Goal: Complete application form

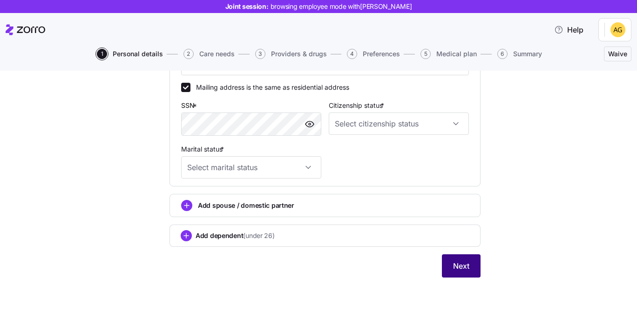
click at [476, 273] on button "Next" at bounding box center [461, 266] width 39 height 23
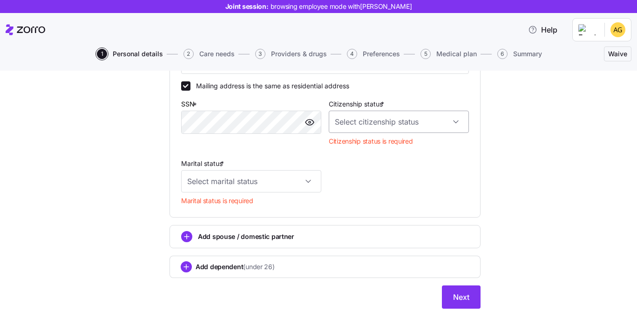
click at [364, 123] on input "Citizenship status *" at bounding box center [399, 122] width 140 height 22
click at [363, 174] on span "Resident alien" at bounding box center [361, 171] width 42 height 10
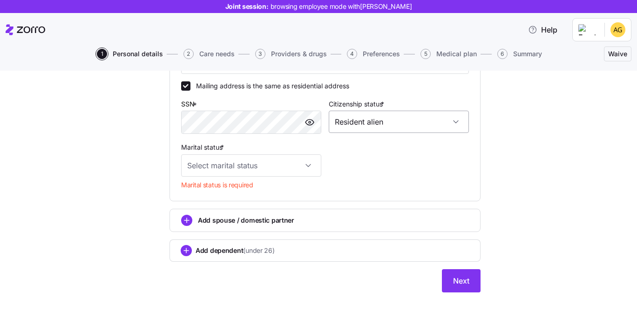
click at [364, 119] on input "Resident alien" at bounding box center [399, 122] width 140 height 22
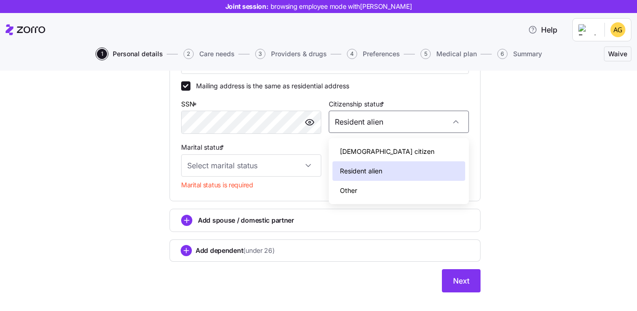
click at [362, 150] on span "US citizen" at bounding box center [387, 152] width 94 height 10
type input "US citizen"
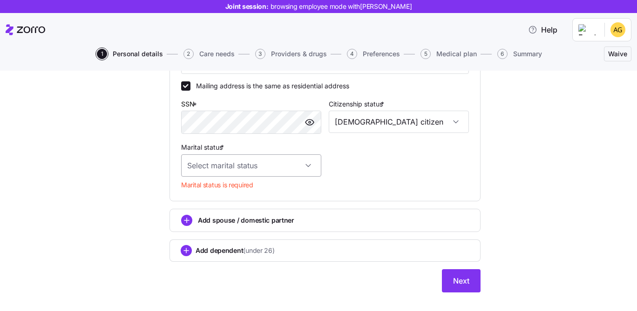
click at [227, 160] on input "Marital status *" at bounding box center [251, 166] width 140 height 22
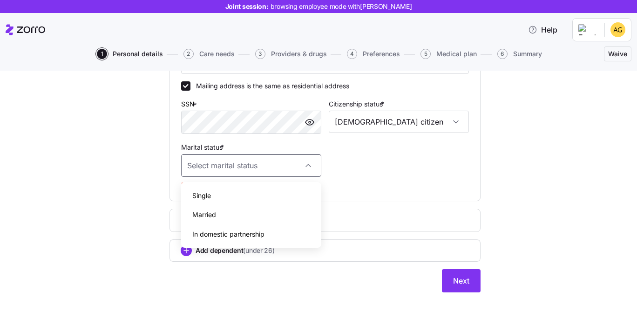
click at [225, 190] on div "Single" at bounding box center [251, 196] width 133 height 20
type input "Single"
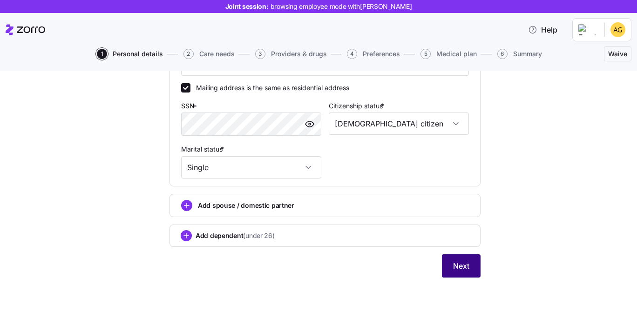
click at [469, 267] on button "Next" at bounding box center [461, 266] width 39 height 23
click at [467, 266] on span "Next" at bounding box center [461, 266] width 16 height 11
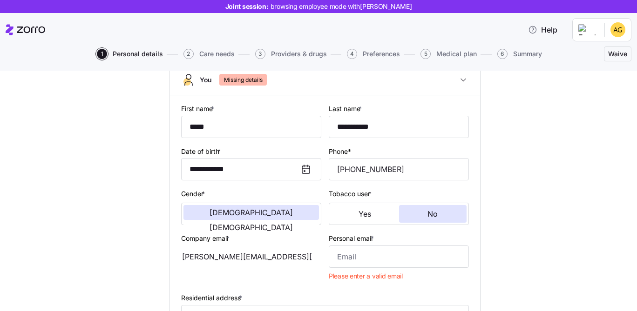
scroll to position [136, 0]
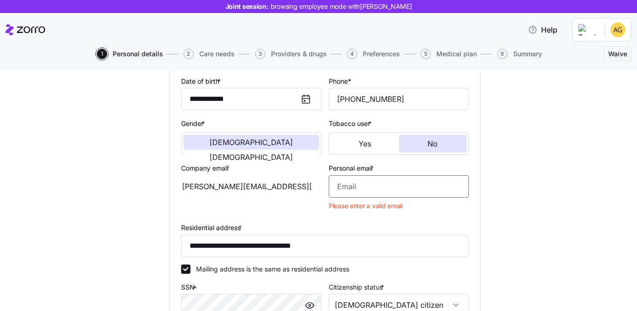
click at [377, 192] on input "Personal email *" at bounding box center [399, 186] width 140 height 22
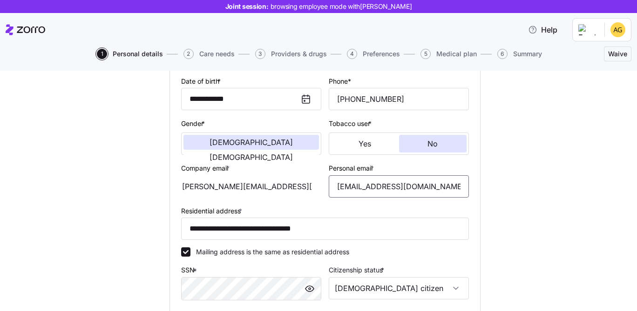
type input "email@email.com"
click at [547, 192] on div "**********" at bounding box center [325, 202] width 598 height 504
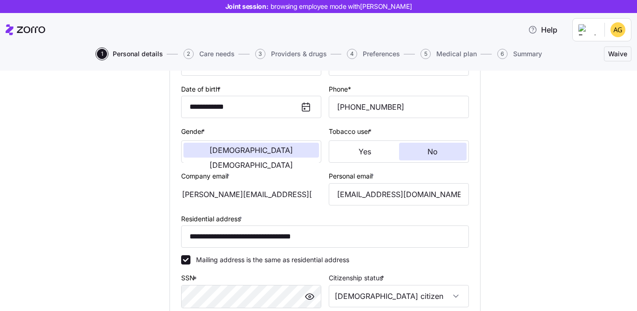
scroll to position [155, 0]
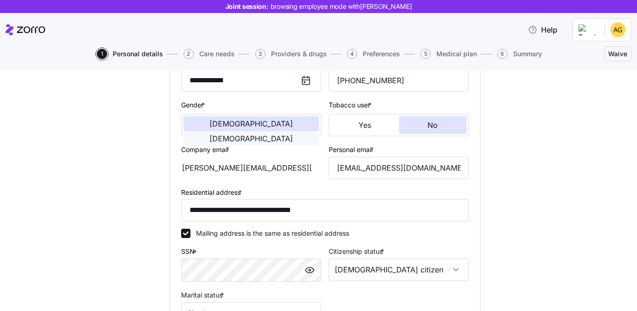
click at [276, 135] on span "Female" at bounding box center [250, 138] width 83 height 7
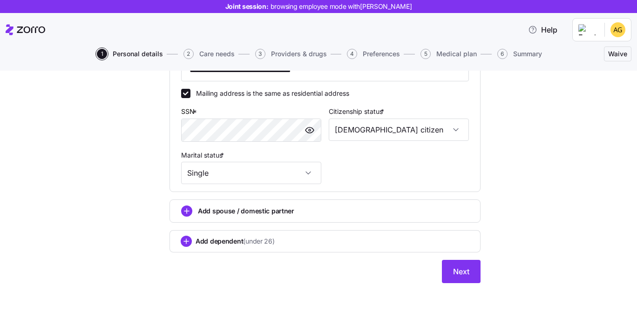
scroll to position [347, 0]
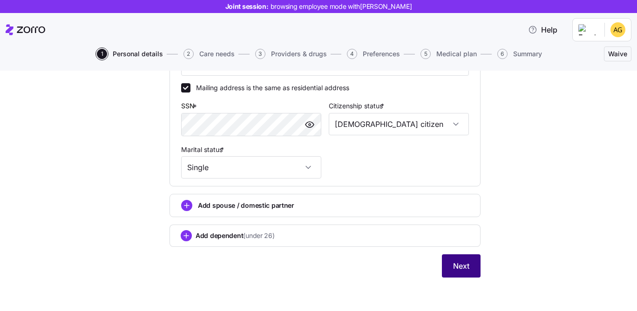
click at [464, 256] on button "Next" at bounding box center [461, 266] width 39 height 23
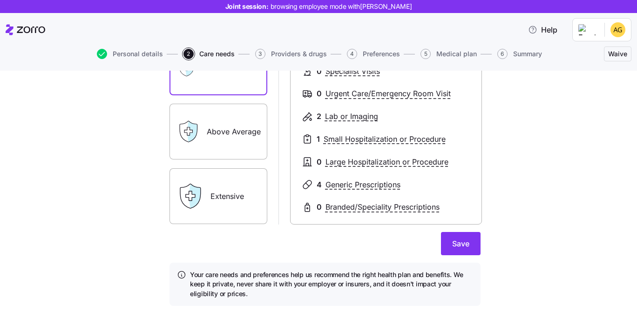
scroll to position [189, 0]
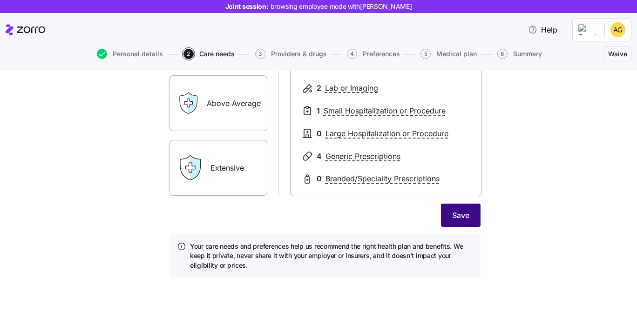
click at [469, 216] on button "Save" at bounding box center [461, 215] width 40 height 23
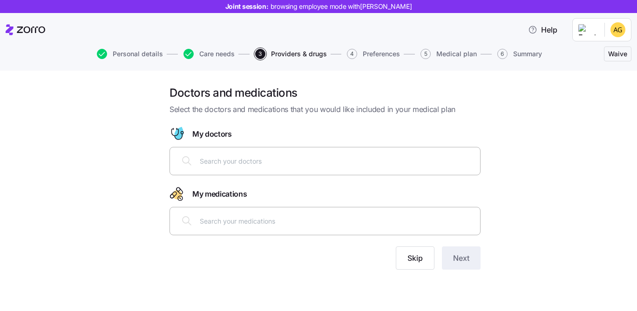
click at [275, 152] on div at bounding box center [324, 161] width 299 height 22
click at [413, 254] on span "Skip" at bounding box center [414, 258] width 15 height 11
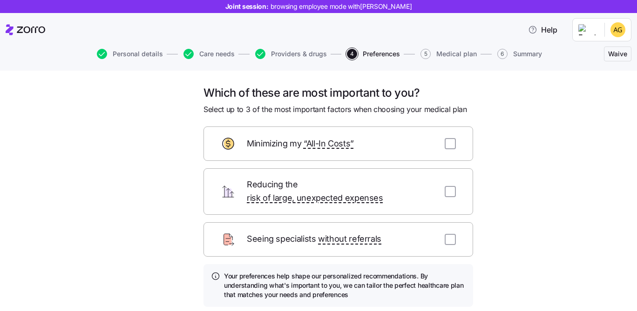
scroll to position [61, 0]
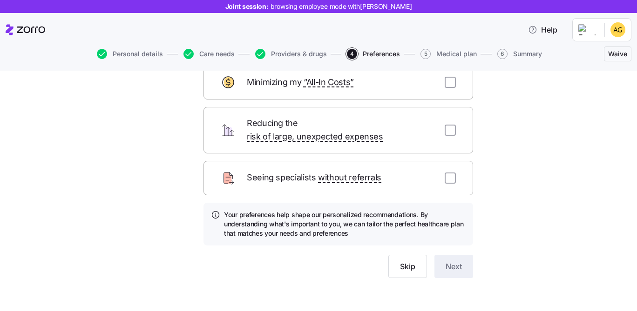
click at [449, 114] on div "Reducing the risk of large, unexpected expenses" at bounding box center [338, 130] width 270 height 47
click at [453, 125] on input "checkbox" at bounding box center [450, 130] width 11 height 11
checkbox input "true"
click at [459, 261] on span "Next" at bounding box center [453, 266] width 16 height 11
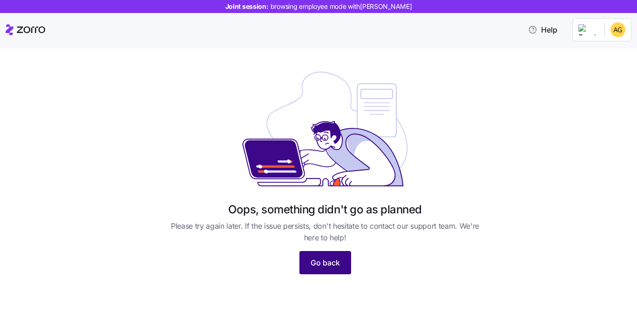
click at [324, 257] on span "Go back" at bounding box center [324, 262] width 29 height 11
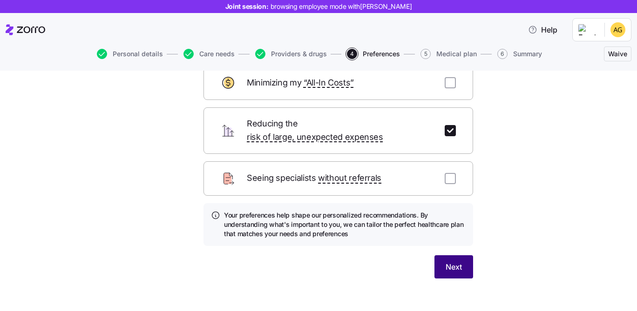
scroll to position [61, 0]
click at [459, 261] on span "Next" at bounding box center [453, 266] width 16 height 11
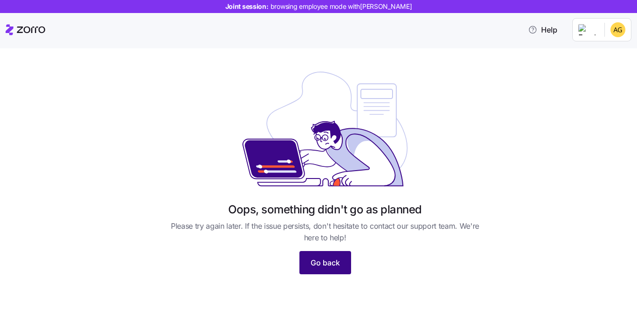
click at [305, 251] on button "Go back" at bounding box center [325, 262] width 52 height 23
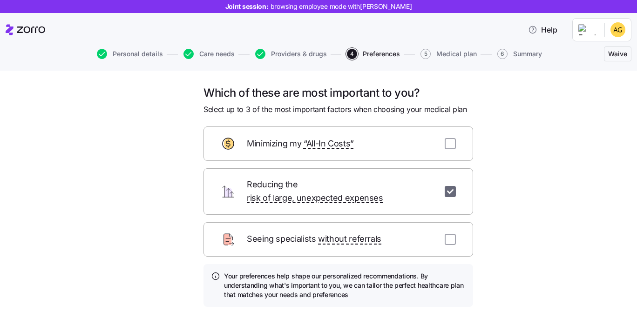
click at [450, 187] on input "checkbox" at bounding box center [450, 191] width 11 height 11
checkbox input "false"
click at [454, 131] on div "Minimizing my “All-In Costs”" at bounding box center [338, 144] width 270 height 34
click at [453, 141] on input "checkbox" at bounding box center [450, 143] width 11 height 11
checkbox input "true"
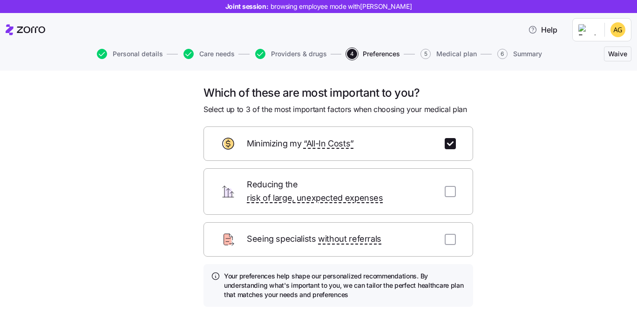
click at [449, 176] on div "Reducing the risk of large, unexpected expenses" at bounding box center [338, 192] width 270 height 47
click at [449, 186] on input "checkbox" at bounding box center [450, 191] width 11 height 11
checkbox input "true"
click at [448, 233] on div "Seeing specialists without referrals" at bounding box center [338, 239] width 270 height 34
click at [450, 234] on input "checkbox" at bounding box center [450, 239] width 11 height 11
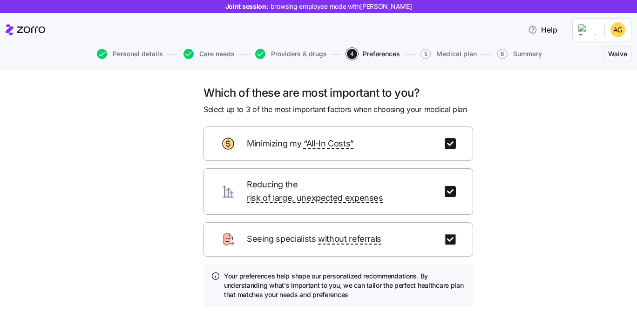
checkbox input "true"
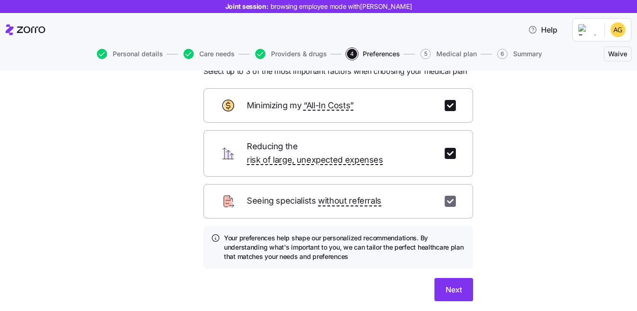
scroll to position [61, 0]
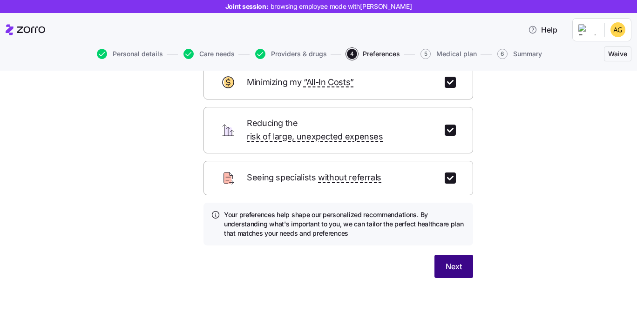
click at [452, 261] on span "Next" at bounding box center [453, 266] width 16 height 11
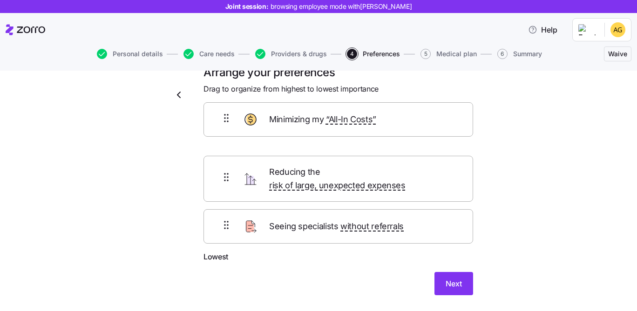
scroll to position [15, 0]
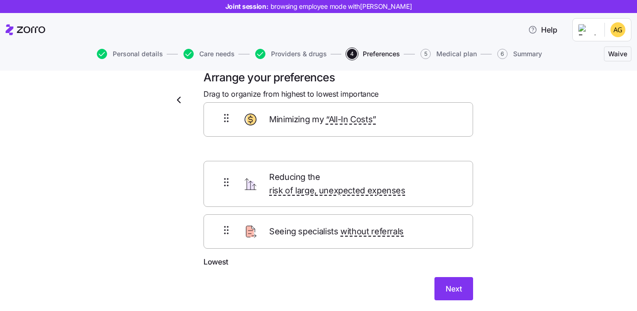
drag, startPoint x: 234, startPoint y: 158, endPoint x: 237, endPoint y: 142, distance: 15.7
click at [237, 142] on div "Reducing the risk of large, unexpected expenses Minimizing my “All-In Costs” Se…" at bounding box center [338, 192] width 270 height 130
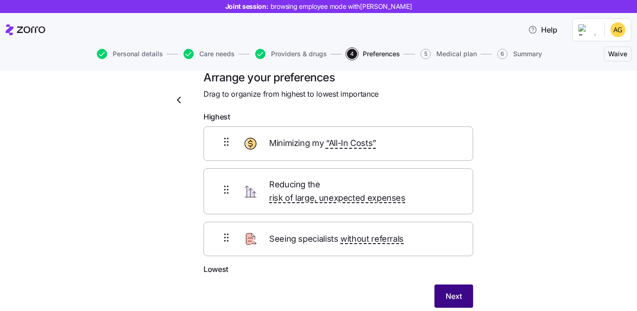
click at [439, 285] on button "Next" at bounding box center [453, 296] width 39 height 23
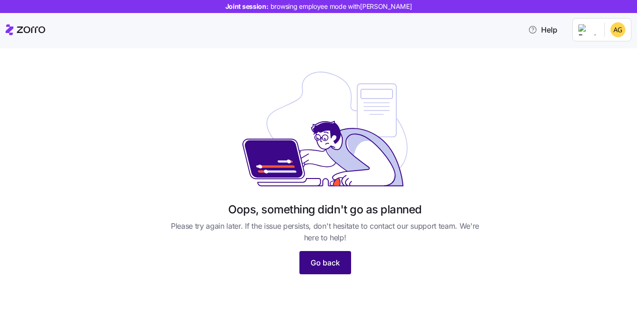
click at [327, 270] on button "Go back" at bounding box center [325, 262] width 52 height 23
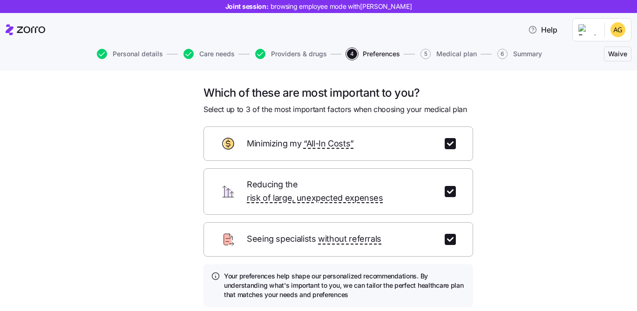
scroll to position [61, 0]
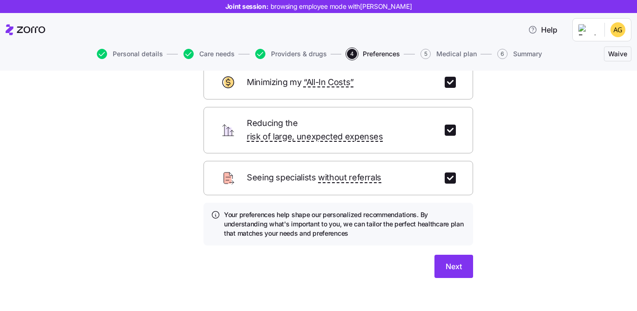
click at [435, 51] on button "5 Medical plan" at bounding box center [448, 54] width 56 height 10
click at [427, 51] on span "5" at bounding box center [425, 54] width 10 height 10
click at [613, 54] on span "Waive" at bounding box center [617, 53] width 19 height 9
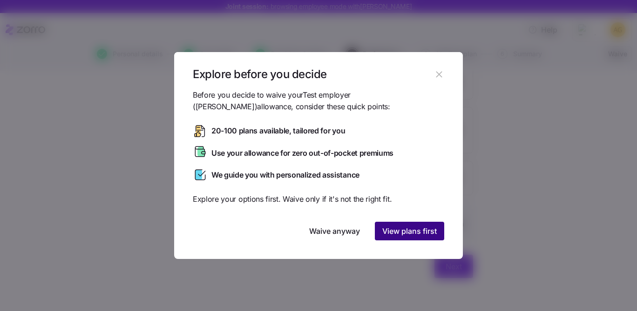
click at [409, 232] on span "View plans first" at bounding box center [409, 231] width 54 height 11
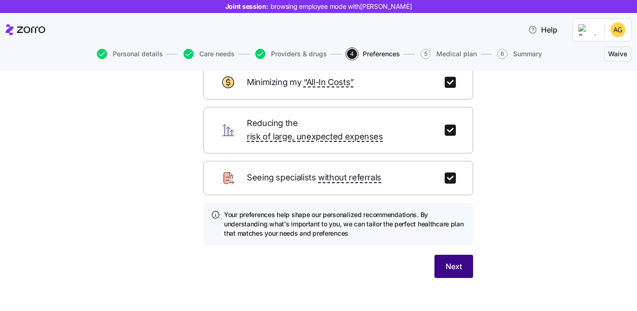
click at [458, 261] on span "Next" at bounding box center [453, 266] width 16 height 11
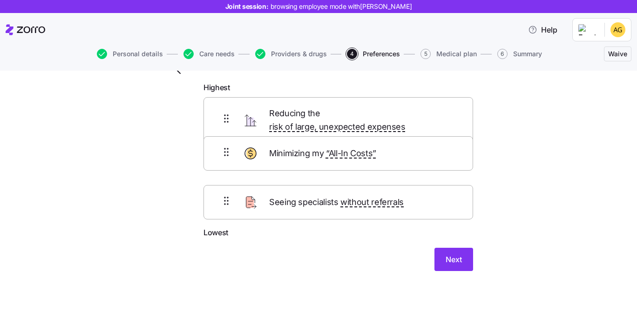
scroll to position [37, 0]
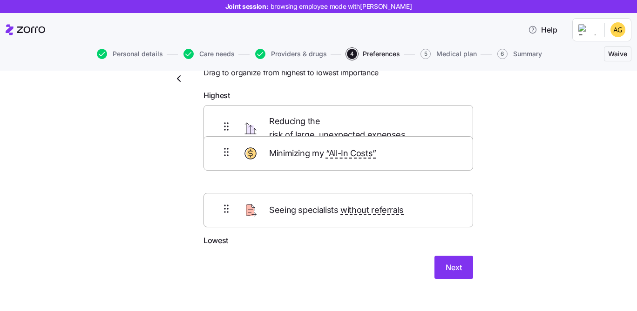
drag, startPoint x: 226, startPoint y: 115, endPoint x: 225, endPoint y: 160, distance: 44.2
click at [225, 160] on div "Minimizing my “All-In Costs” Reducing the risk of large, unexpected expenses Se…" at bounding box center [338, 170] width 270 height 130
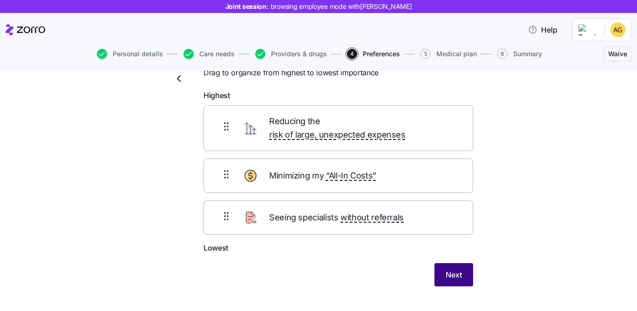
click at [464, 268] on button "Next" at bounding box center [453, 274] width 39 height 23
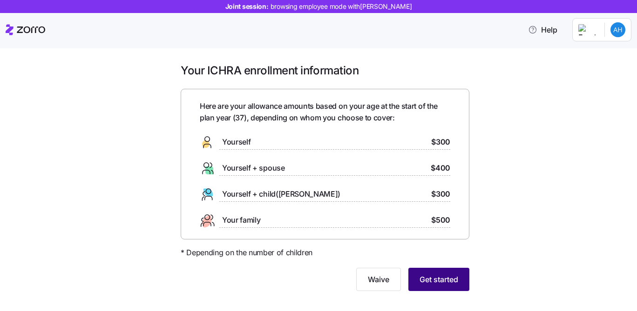
click at [431, 274] on span "Get started" at bounding box center [438, 279] width 39 height 11
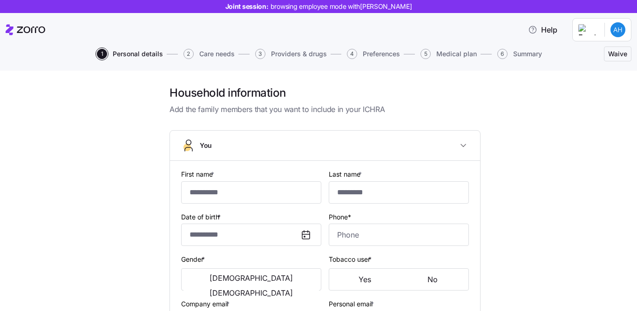
type input "*****"
type input "**********"
type input "[PERSON_NAME][EMAIL_ADDRESS][DOMAIN_NAME]"
type input "**********"
checkbox input "true"
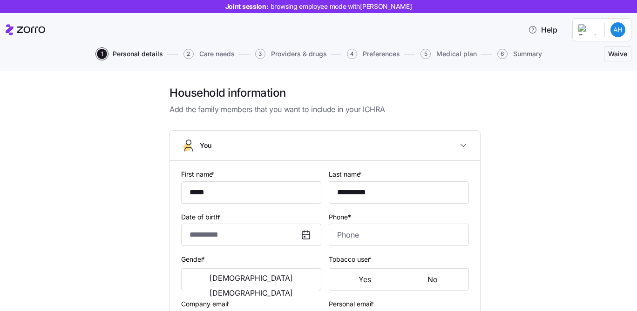
type input "**********"
type input "[PHONE_NUMBER]"
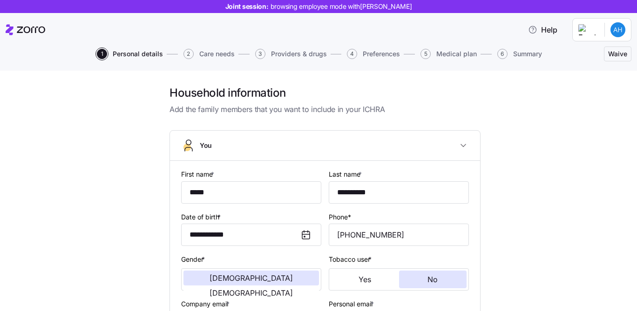
scroll to position [302, 0]
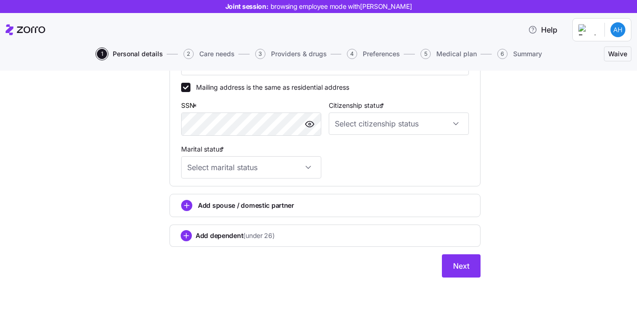
click at [418, 111] on div "Citizenship status *" at bounding box center [399, 117] width 140 height 35
click at [418, 114] on input "Citizenship status *" at bounding box center [399, 124] width 140 height 22
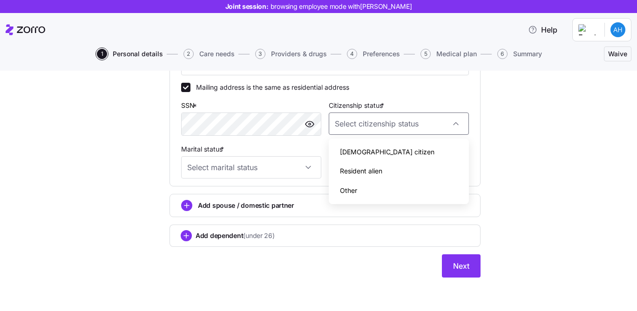
click at [386, 151] on div "[DEMOGRAPHIC_DATA] citizen" at bounding box center [398, 152] width 133 height 20
type input "[DEMOGRAPHIC_DATA] citizen"
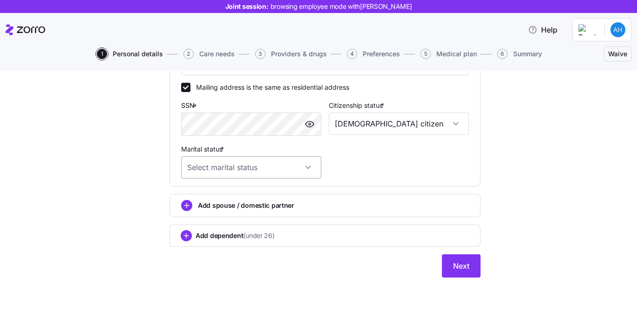
click at [302, 166] on input "Marital status *" at bounding box center [251, 167] width 140 height 22
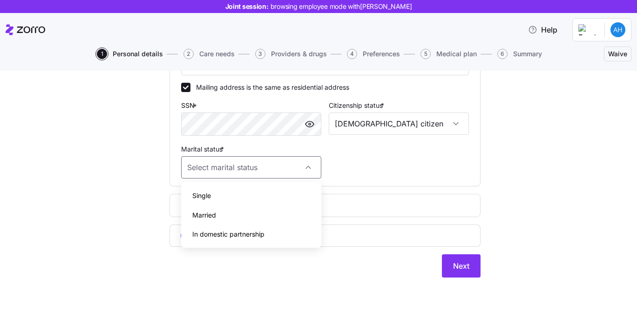
click at [257, 198] on div "Single" at bounding box center [251, 196] width 133 height 20
type input "Single"
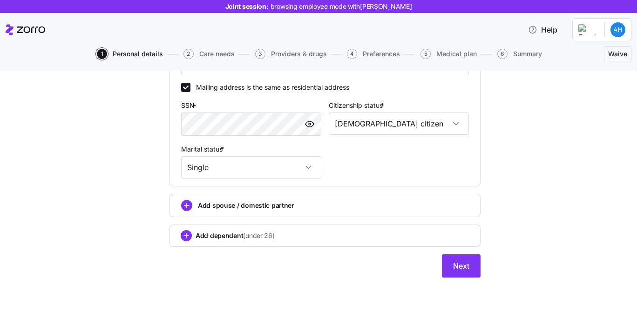
scroll to position [87, 0]
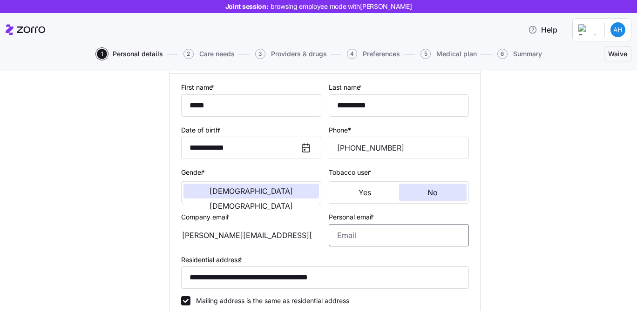
click at [418, 227] on input "Personal email *" at bounding box center [399, 235] width 140 height 22
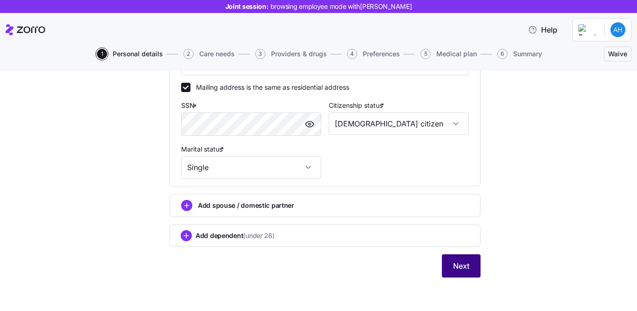
type input "[EMAIL_ADDRESS][DOMAIN_NAME]"
click at [457, 265] on span "Next" at bounding box center [461, 266] width 16 height 11
